Goal: Task Accomplishment & Management: Manage account settings

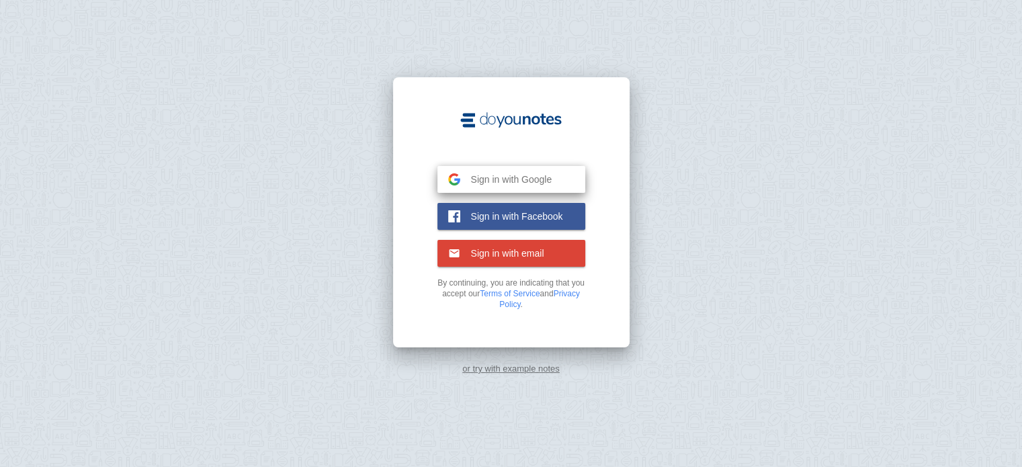
click at [527, 185] on button "Sign in with Google Google" at bounding box center [511, 179] width 148 height 27
